Goal: Navigation & Orientation: Find specific page/section

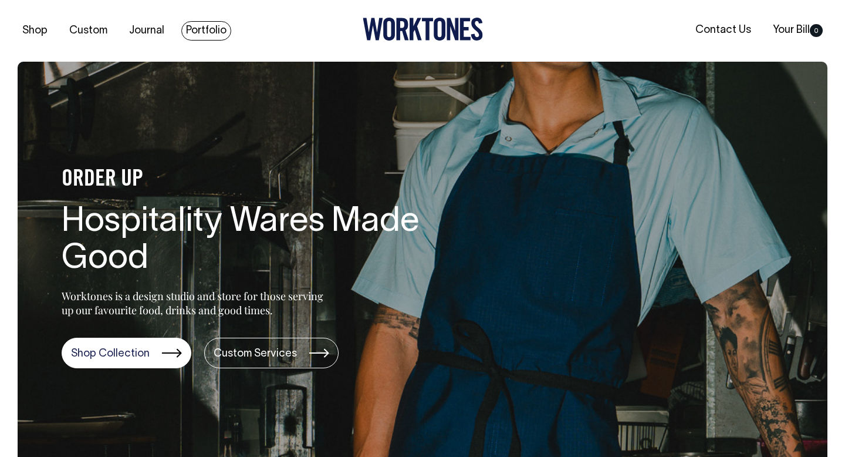
click at [202, 34] on link "Portfolio" at bounding box center [206, 30] width 50 height 19
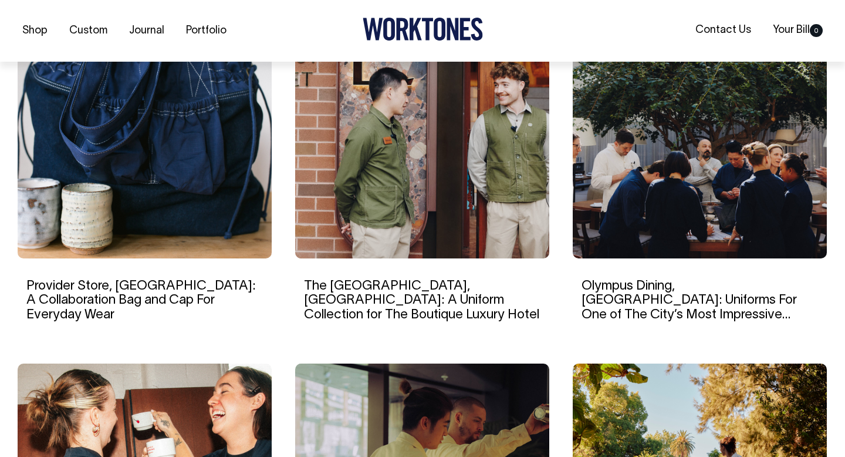
scroll to position [806, 0]
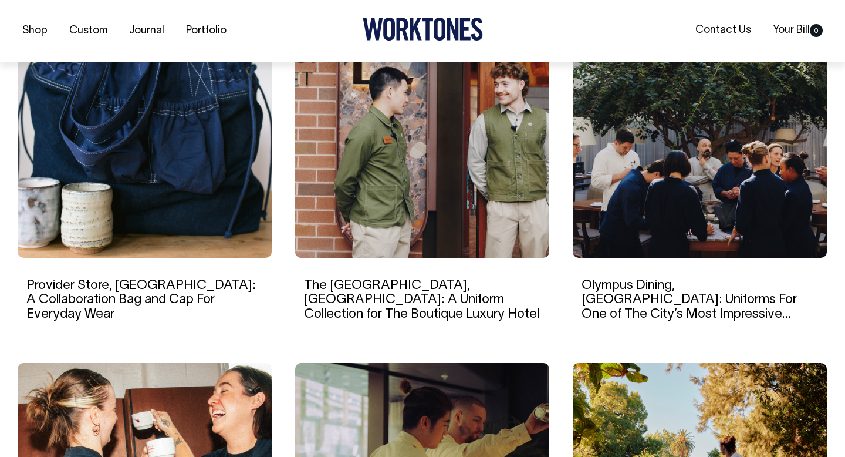
click at [701, 154] on img at bounding box center [700, 145] width 254 height 226
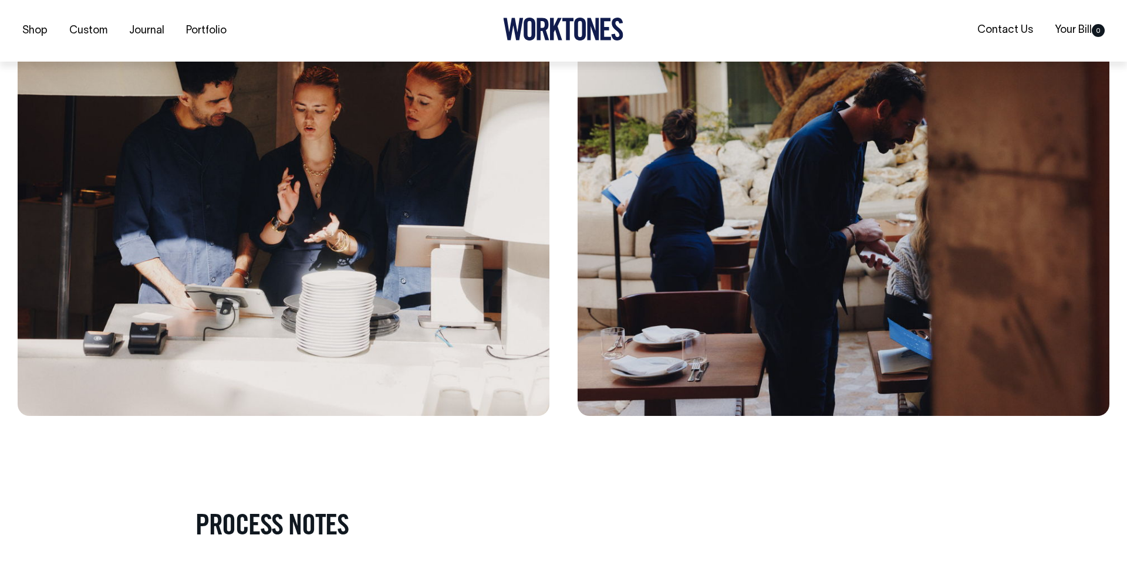
scroll to position [2531, 0]
